Goal: Information Seeking & Learning: Learn about a topic

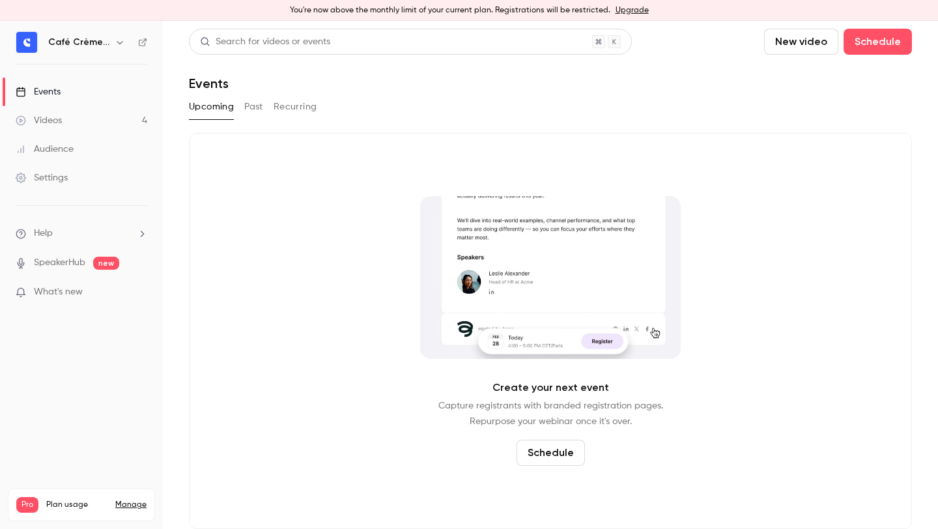
click at [256, 115] on button "Past" at bounding box center [253, 106] width 19 height 21
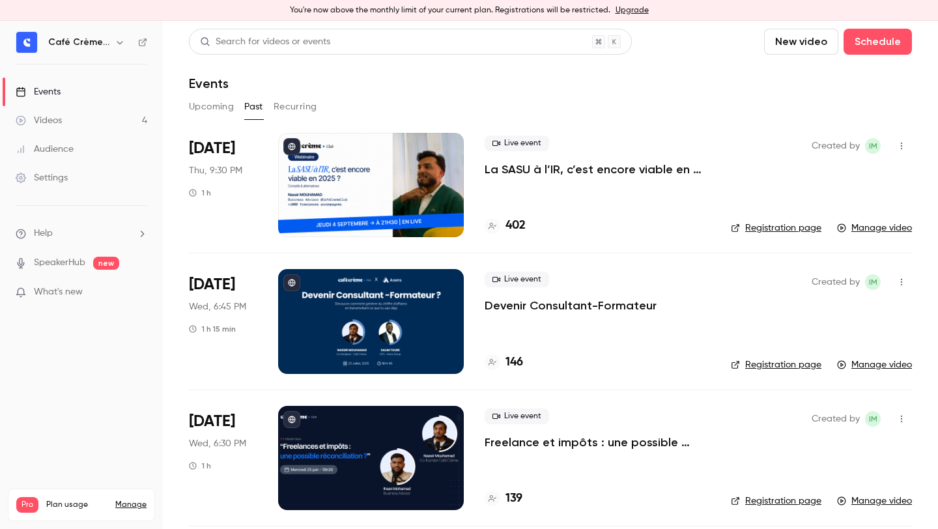
click at [303, 105] on button "Recurring" at bounding box center [296, 106] width 44 height 21
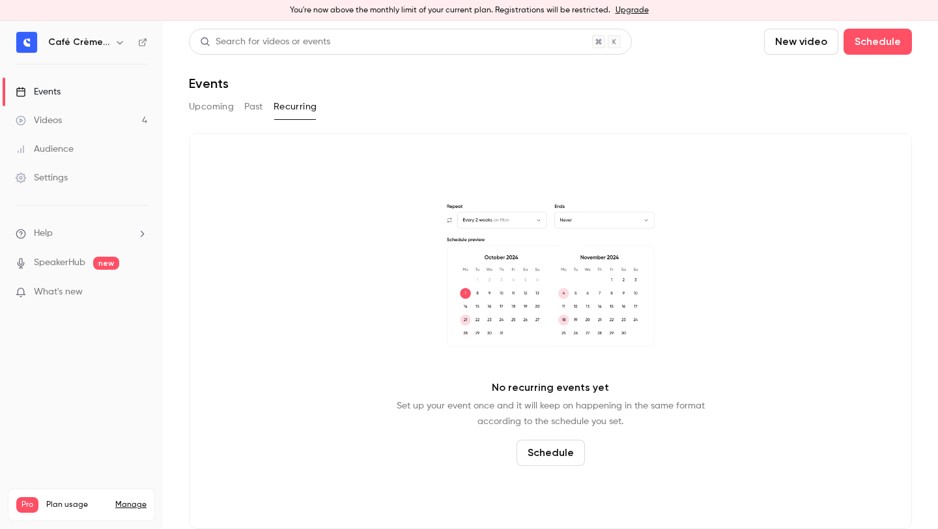
click at [219, 111] on button "Upcoming" at bounding box center [211, 106] width 45 height 21
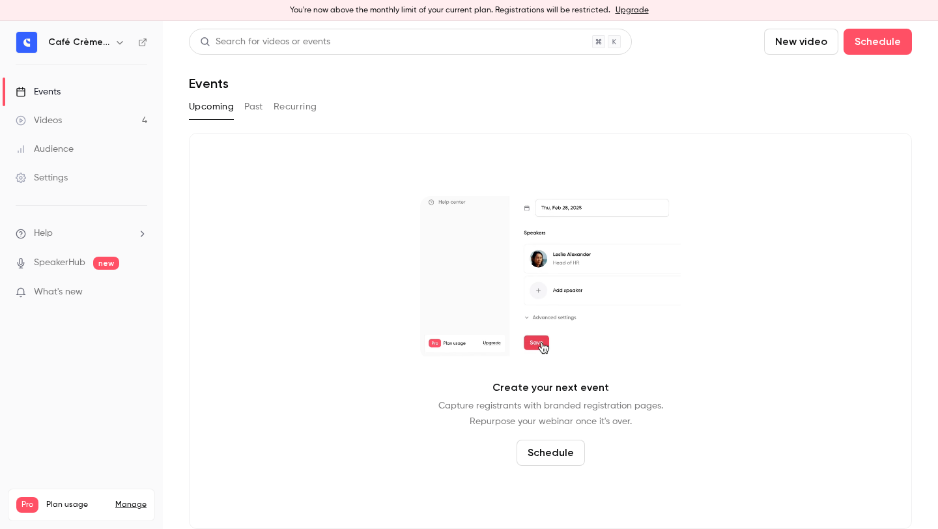
click at [253, 111] on button "Past" at bounding box center [253, 106] width 19 height 21
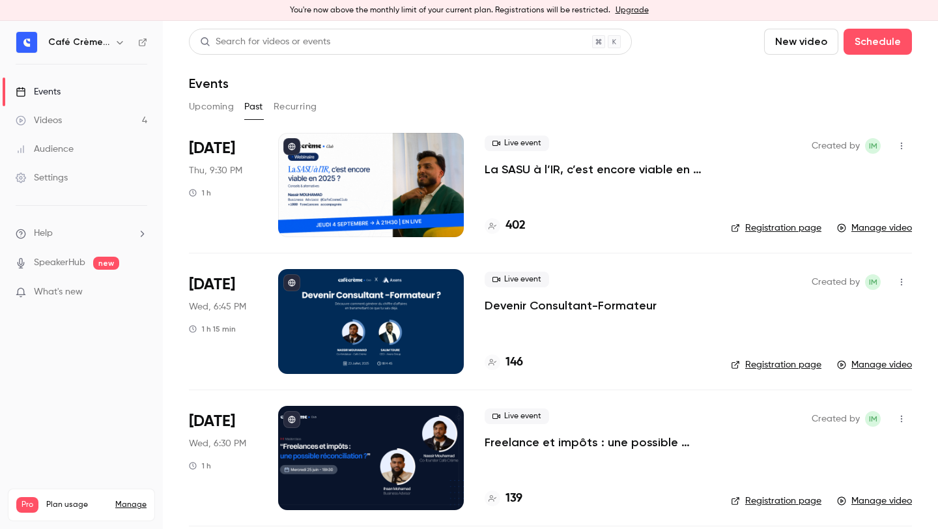
click at [553, 70] on header "Search for videos or events New video Schedule Events" at bounding box center [550, 60] width 723 height 63
click at [573, 139] on div "Live event La SASU à l’IR, c’est encore viable en 2025 ? [MASTERCLASS]" at bounding box center [597, 156] width 225 height 42
click at [526, 183] on div "Live event La SASU à l’IR, c’est encore viable en 2025 ? [MASTERCLASS] 402" at bounding box center [597, 185] width 225 height 104
click at [517, 178] on div "Live event La SASU à l’IR, c’est encore viable en 2025 ? [MASTERCLASS] 402" at bounding box center [597, 185] width 225 height 104
click at [502, 169] on p "La SASU à l’IR, c’est encore viable en 2025 ? [MASTERCLASS]" at bounding box center [597, 170] width 225 height 16
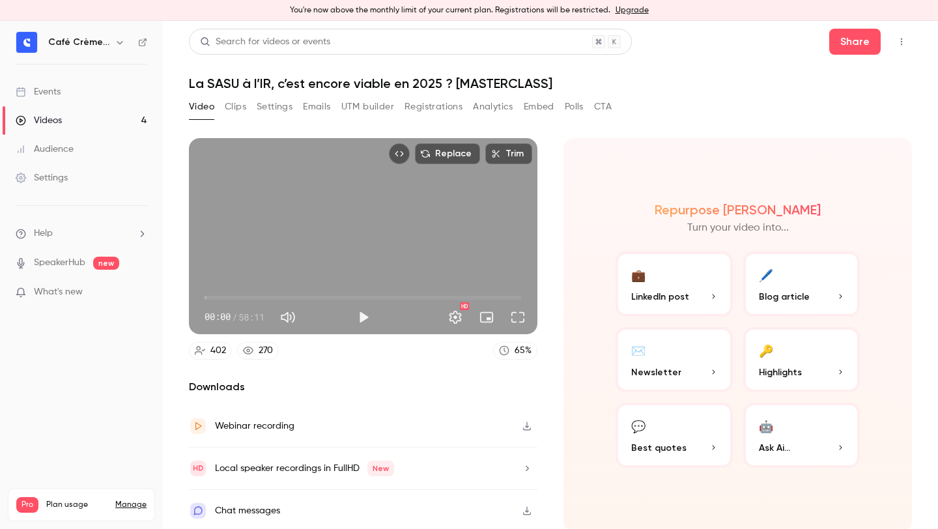
click at [445, 98] on button "Registrations" at bounding box center [433, 106] width 58 height 21
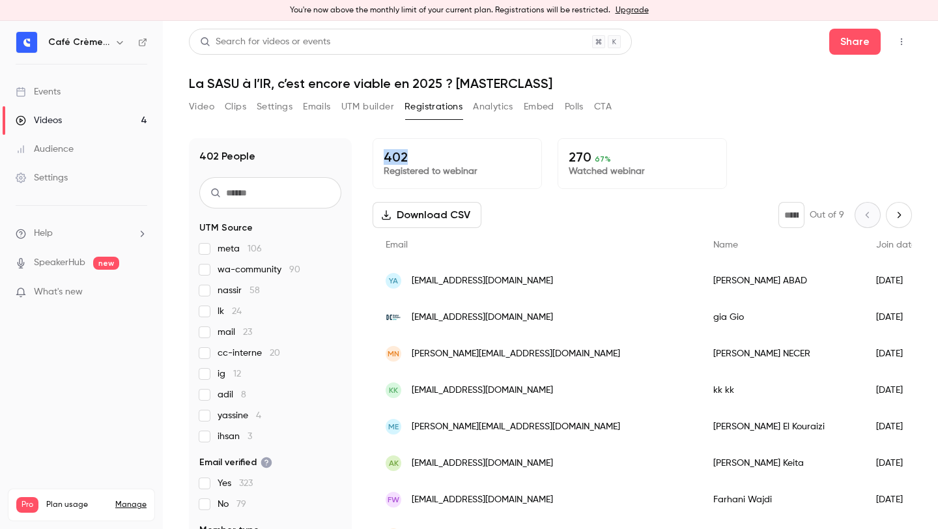
drag, startPoint x: 383, startPoint y: 152, endPoint x: 412, endPoint y: 152, distance: 29.3
click at [412, 152] on p "402" at bounding box center [457, 157] width 147 height 16
drag, startPoint x: 414, startPoint y: 128, endPoint x: 652, endPoint y: 150, distance: 238.8
click at [652, 150] on div "402 People UTM Source meta 106 wa-community 90 nassir 58 lk 24 mail 23 cc-inter…" at bounding box center [550, 329] width 723 height 414
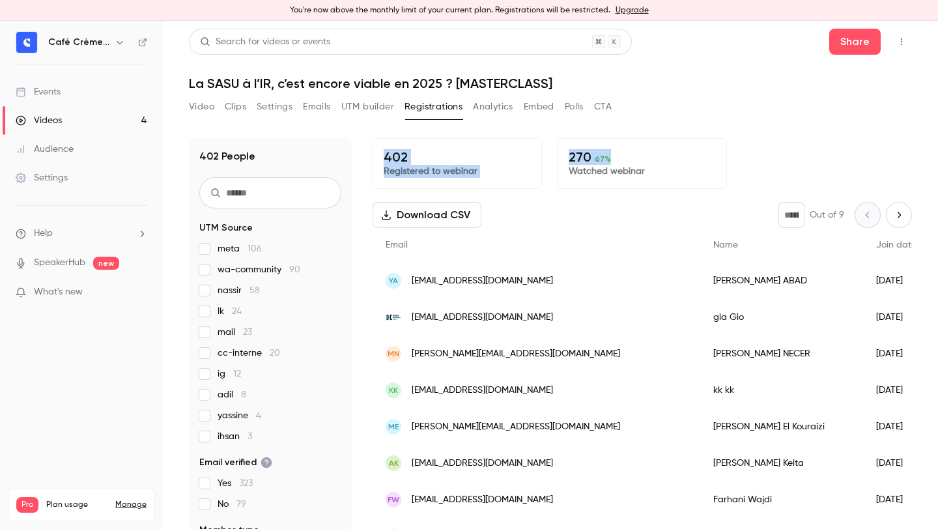
click at [652, 150] on p "270 67 %" at bounding box center [642, 157] width 147 height 16
click at [714, 86] on h1 "La SASU à l’IR, c’est encore viable en 2025 ? [MASTERCLASS]" at bounding box center [550, 84] width 723 height 16
